Goal: Communication & Community: Share content

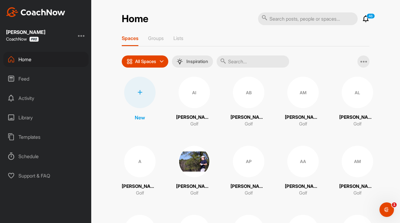
click at [251, 64] on input "text" at bounding box center [253, 61] width 73 height 12
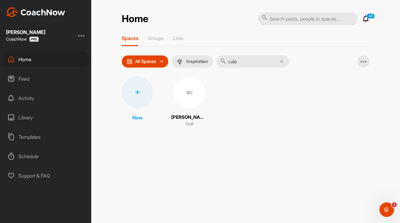
type input "cale"
click at [197, 94] on div "BC" at bounding box center [189, 92] width 31 height 31
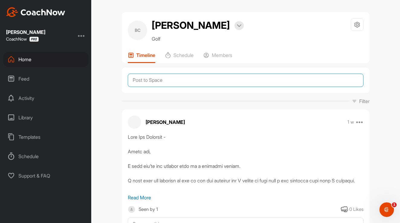
click at [188, 76] on textarea at bounding box center [246, 79] width 236 height 13
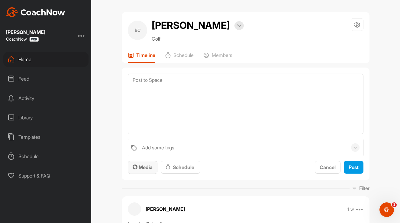
click at [147, 166] on span "Media" at bounding box center [143, 167] width 20 height 6
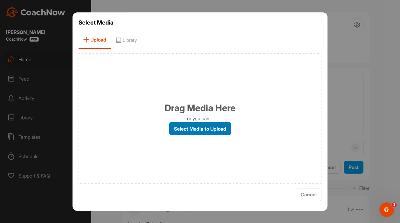
click at [193, 128] on label "Select Media to Upload" at bounding box center [200, 128] width 62 height 13
click at [0, 0] on input "Select Media to Upload" at bounding box center [0, 0] width 0 height 0
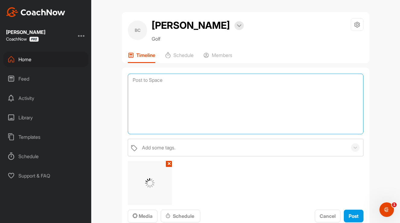
click at [170, 82] on textarea at bounding box center [246, 103] width 236 height 60
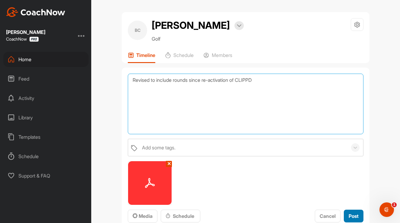
type textarea "Revised to include rounds since re-activation of CLIPPD"
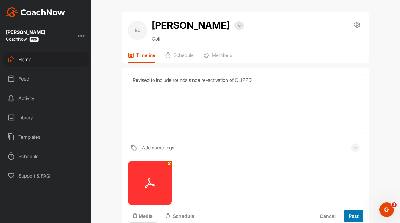
click at [351, 213] on span "Post" at bounding box center [354, 216] width 10 height 6
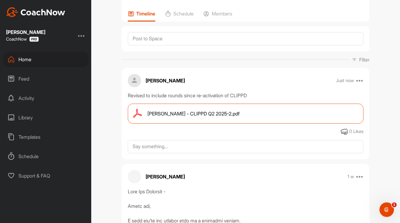
scroll to position [42, 0]
